Goal: Information Seeking & Learning: Learn about a topic

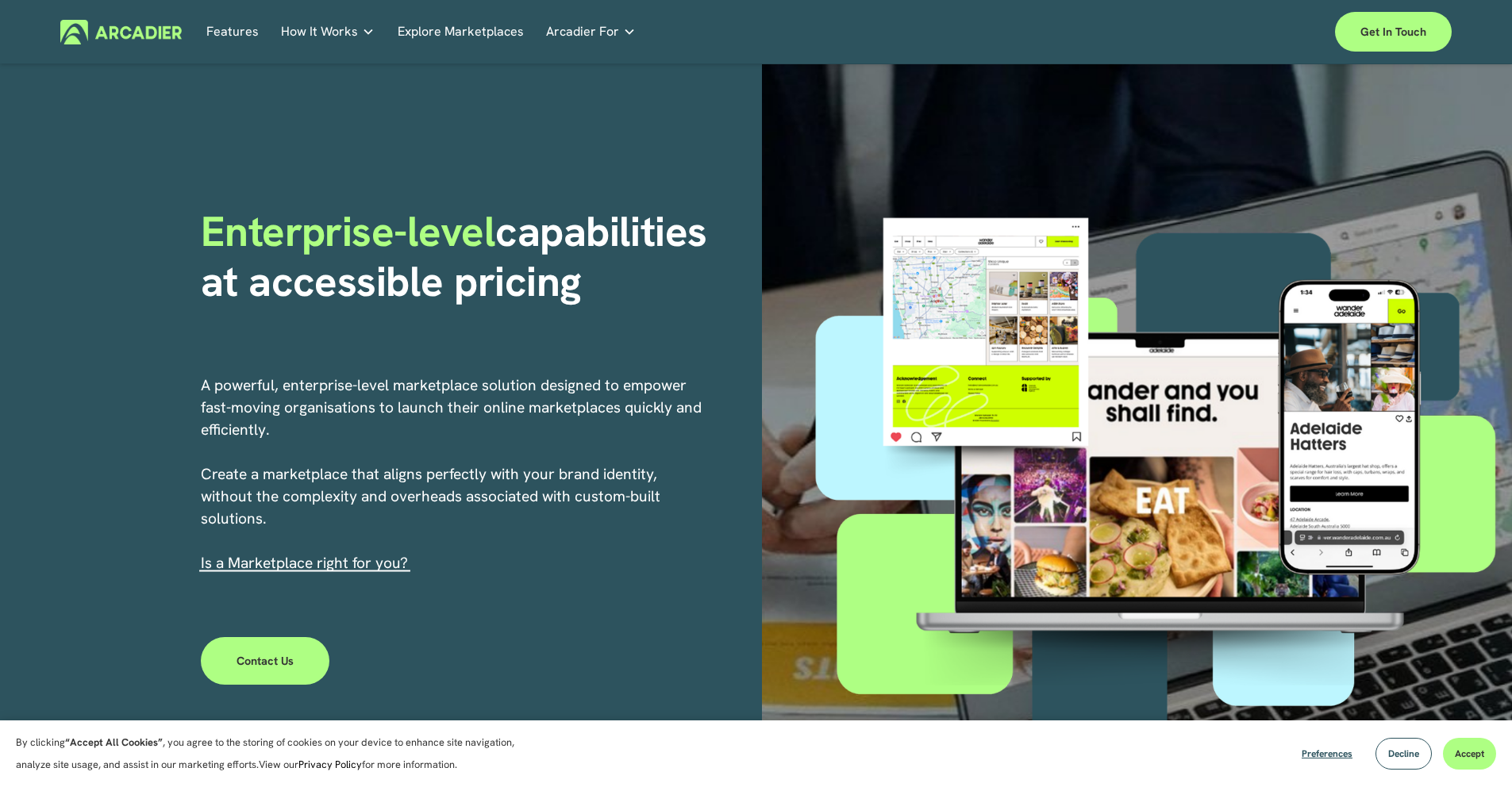
click at [0, 0] on p "Read about game-changing marketplace solutions." at bounding box center [0, 0] width 0 height 0
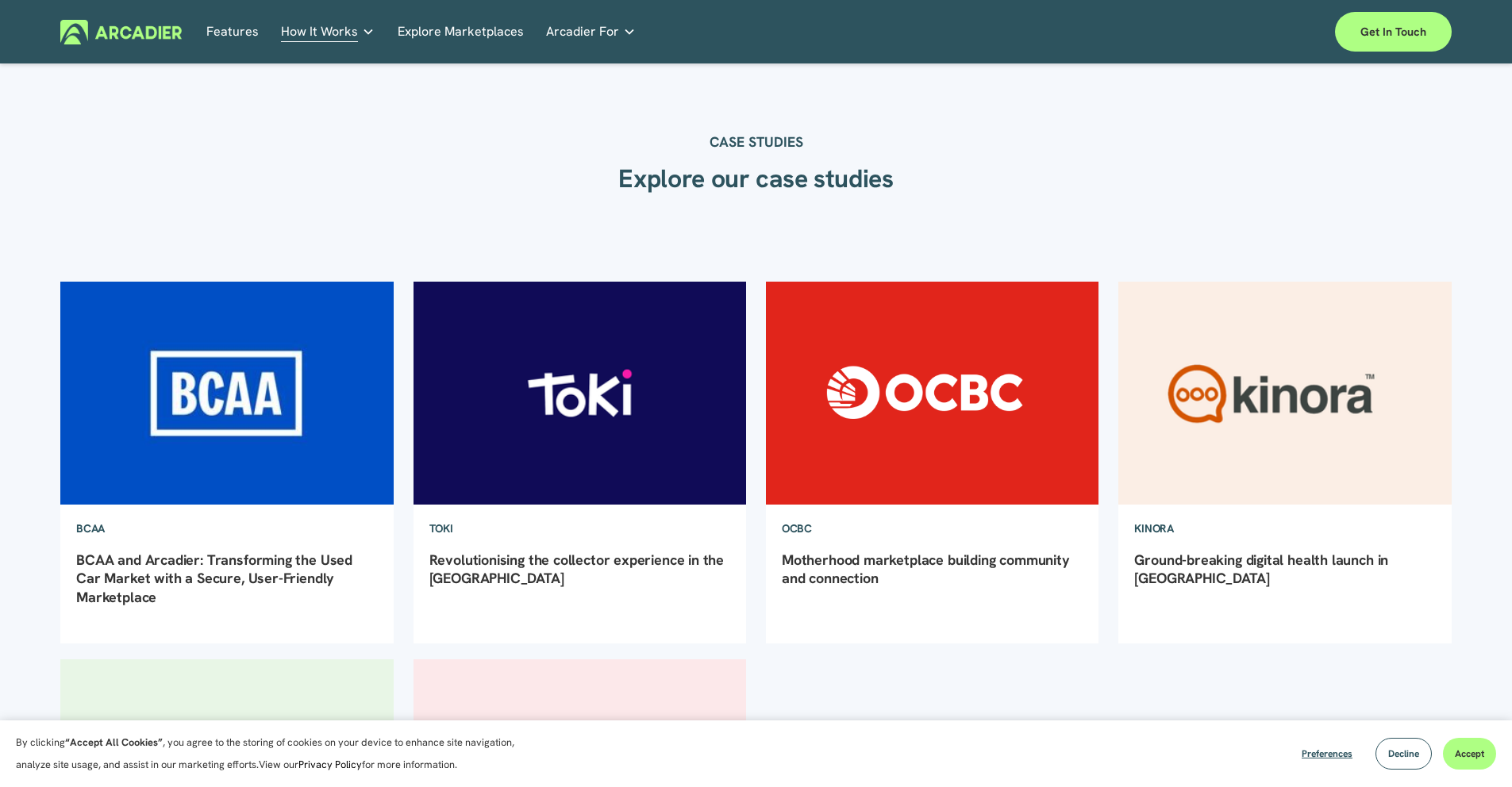
click at [471, 37] on link "Explore Marketplaces" at bounding box center [461, 31] width 126 height 25
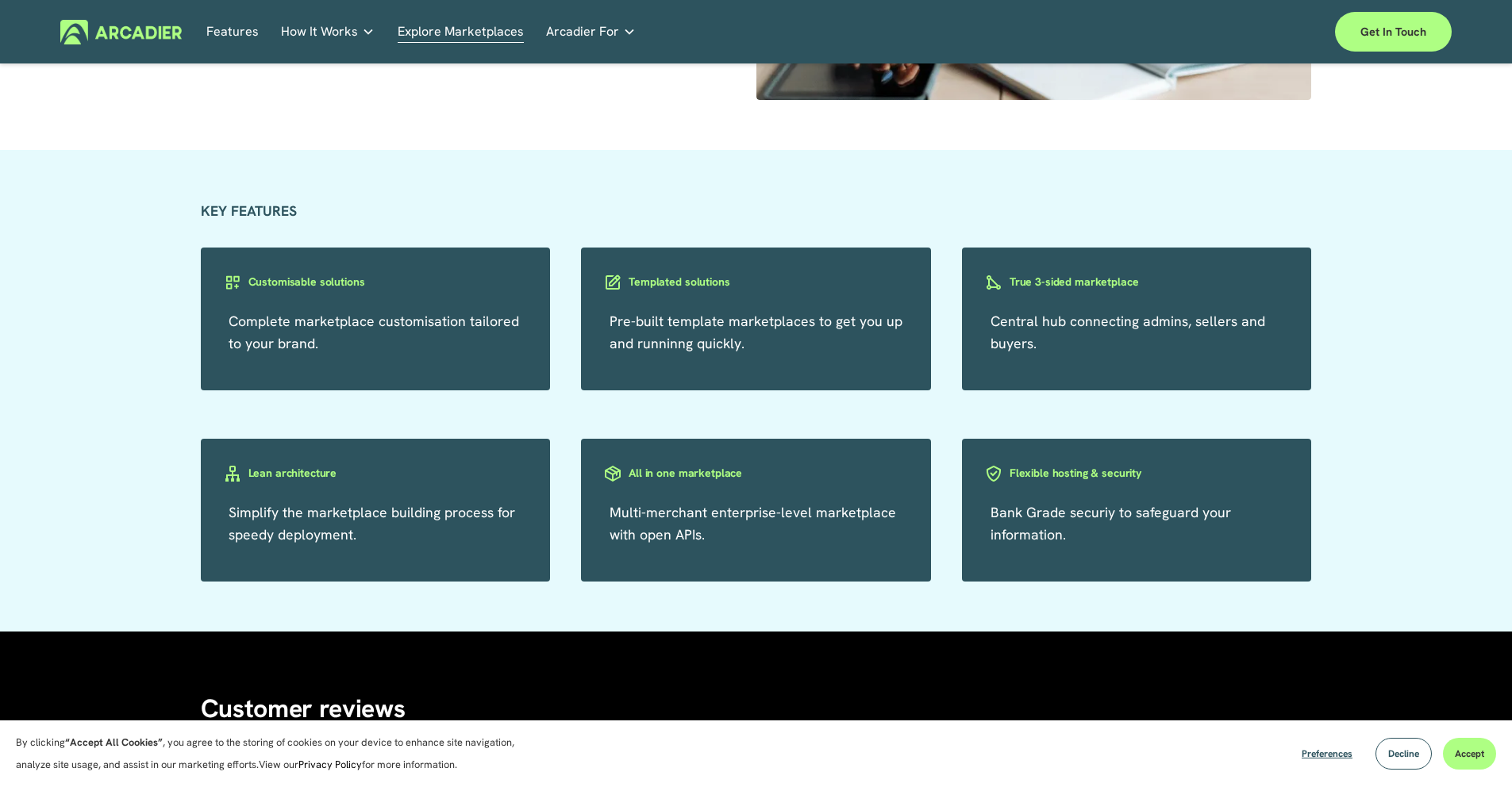
scroll to position [2761, 0]
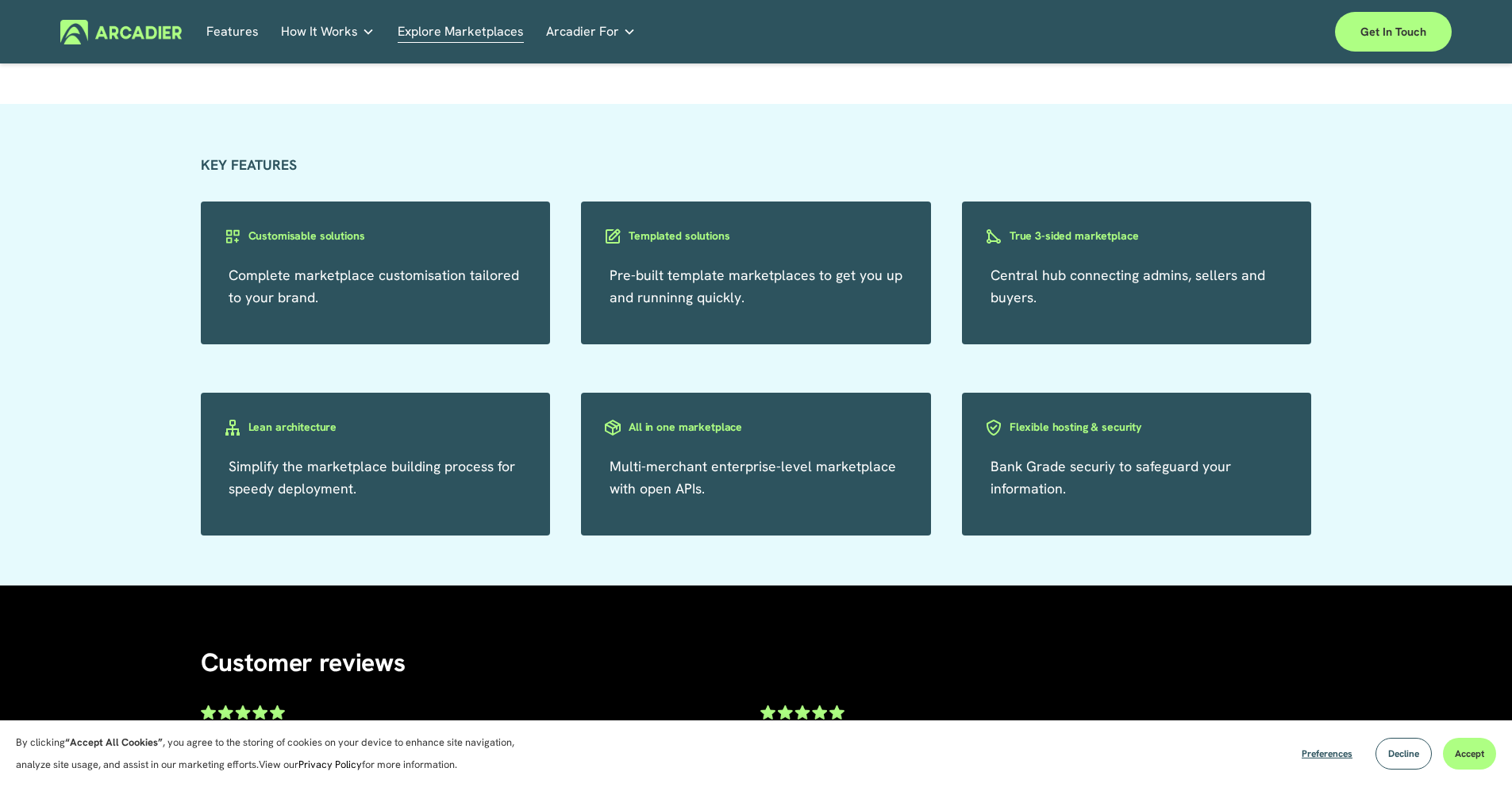
click at [237, 30] on link "Features" at bounding box center [233, 31] width 53 height 25
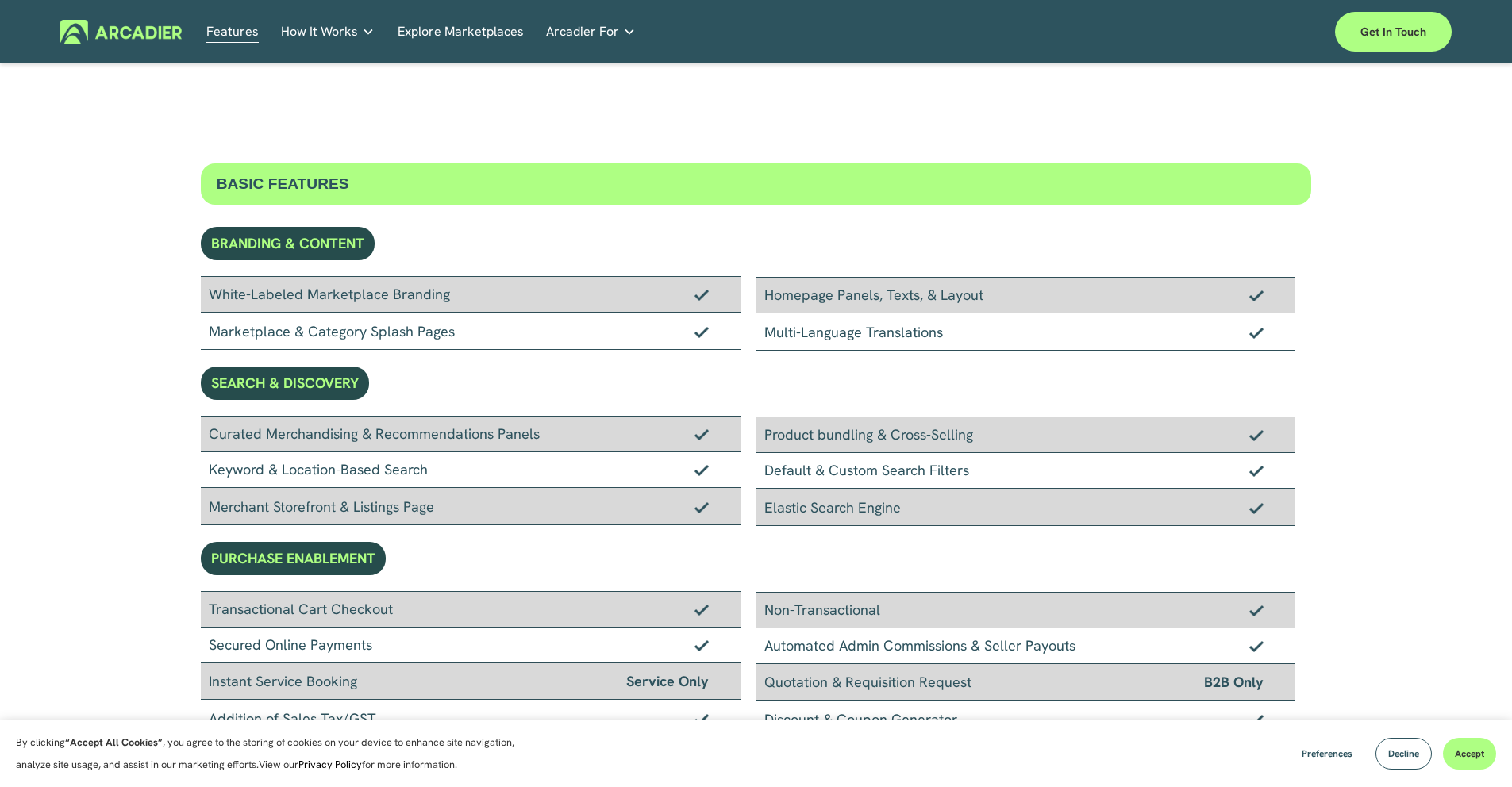
scroll to position [1316, 0]
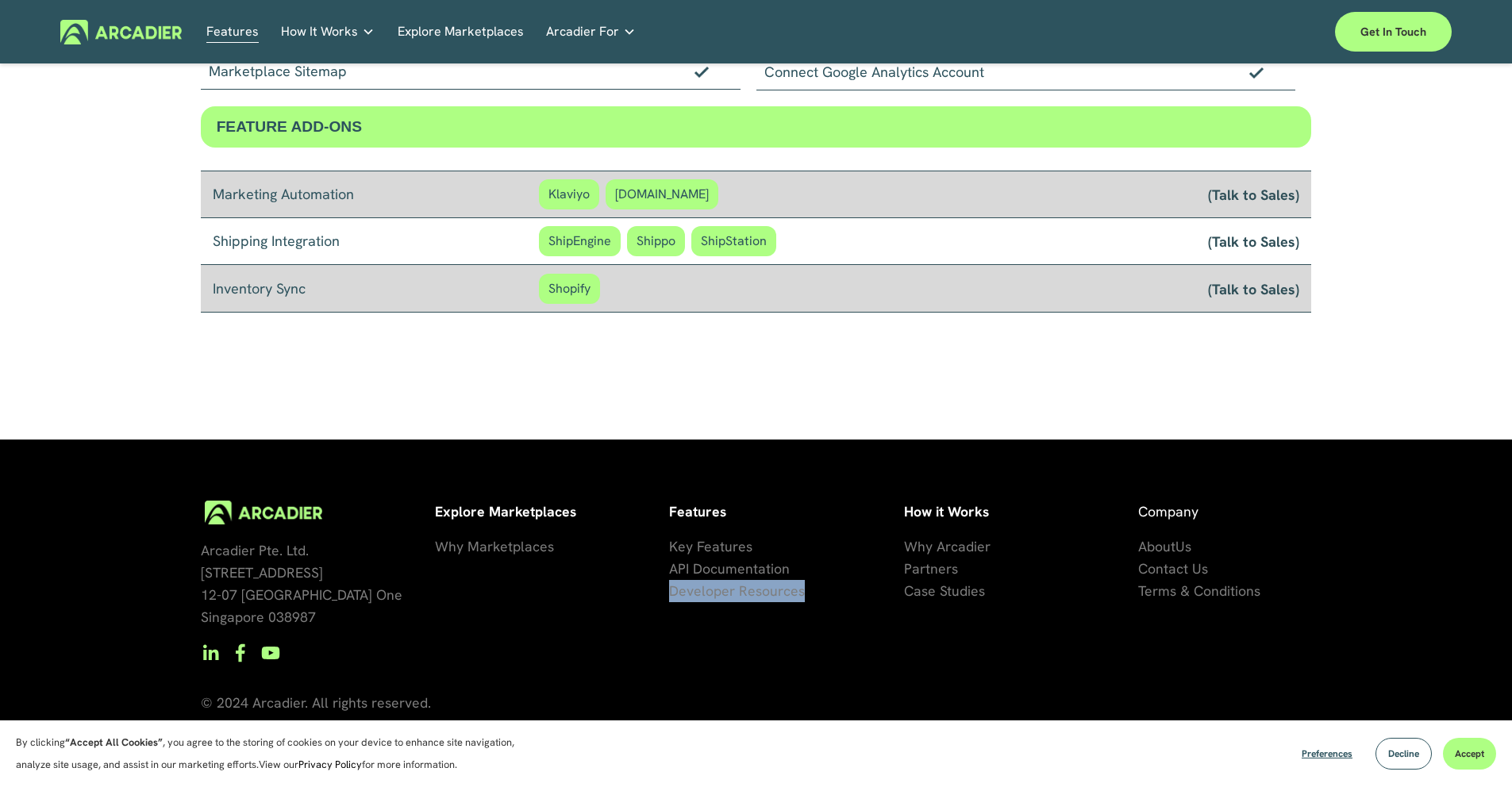
click at [933, 596] on span "se Studies" at bounding box center [953, 590] width 64 height 18
